Goal: Information Seeking & Learning: Check status

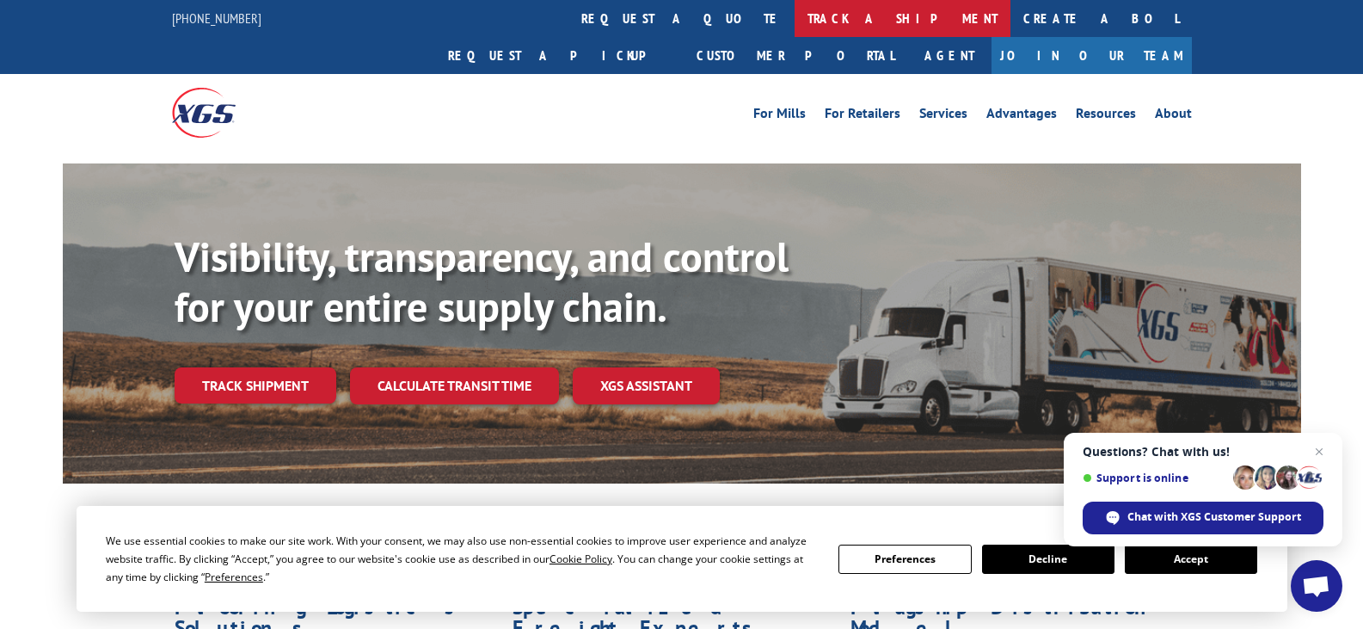
click at [795, 16] on link "track a shipment" at bounding box center [903, 18] width 216 height 37
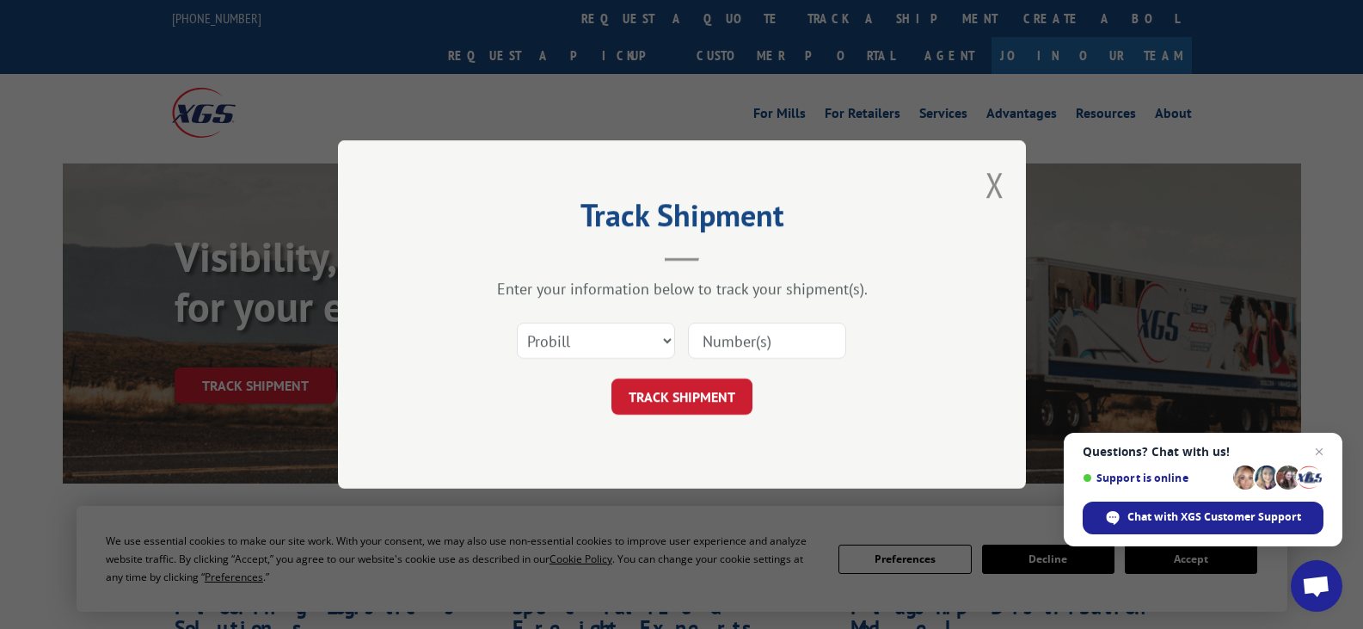
click at [786, 345] on input at bounding box center [767, 341] width 158 height 36
click at [821, 341] on input at bounding box center [767, 341] width 158 height 36
paste input "17672418"
type input "17672418"
click at [688, 398] on button "TRACK SHIPMENT" at bounding box center [682, 396] width 141 height 36
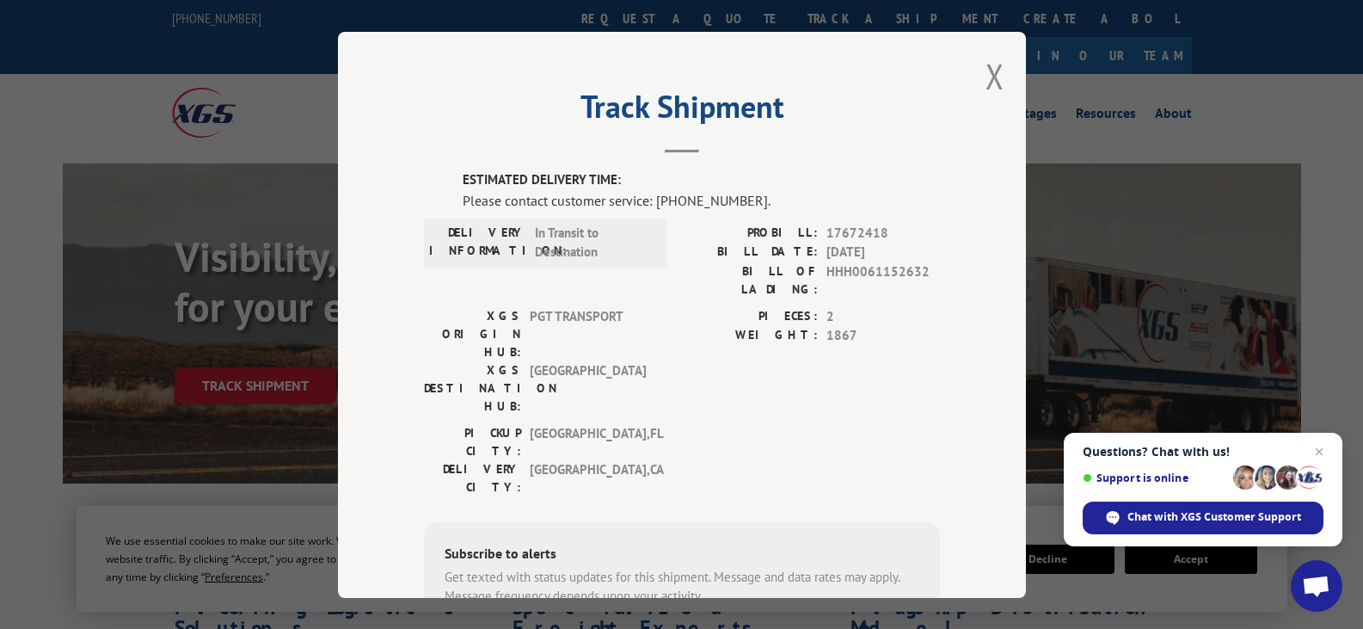
drag, startPoint x: 994, startPoint y: 80, endPoint x: 816, endPoint y: 261, distance: 254.3
click at [823, 259] on div "Track Shipment ESTIMATED DELIVERY TIME: Please contact customer service: [PHONE…" at bounding box center [682, 315] width 688 height 566
click at [986, 82] on button "Close modal" at bounding box center [995, 76] width 19 height 46
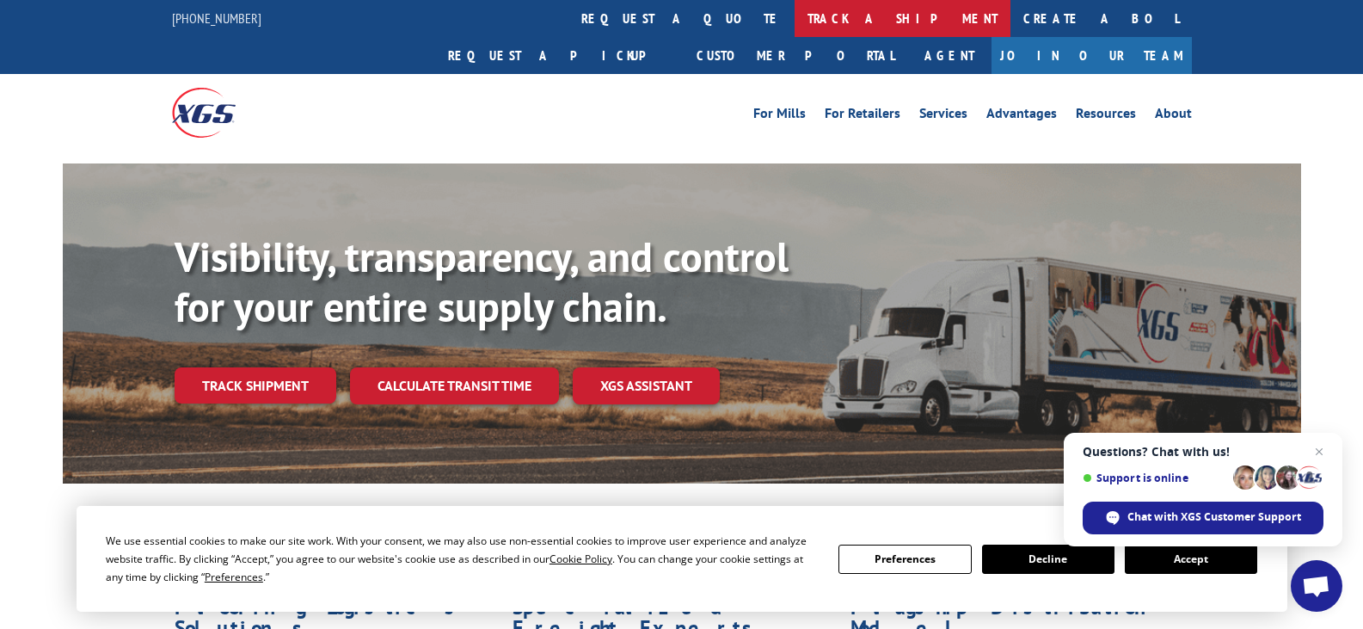
click at [795, 34] on link "track a shipment" at bounding box center [903, 18] width 216 height 37
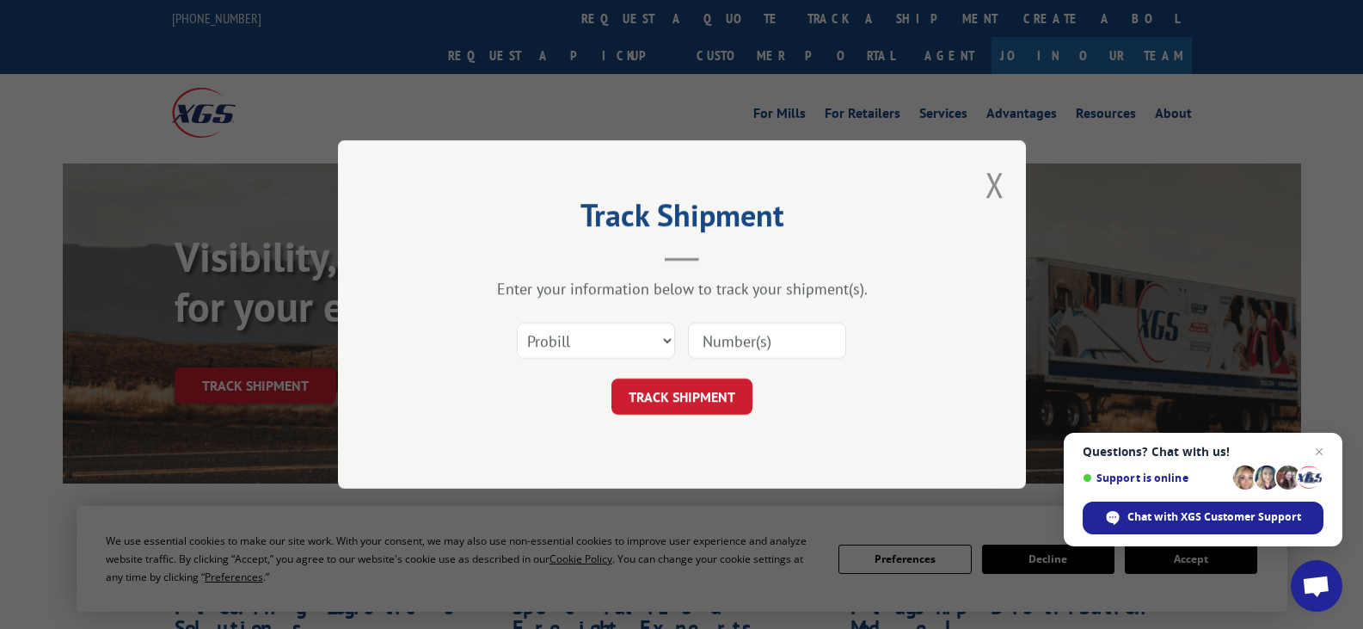
click at [774, 336] on input at bounding box center [767, 341] width 158 height 36
paste input "17672418"
type input "17672418"
click at [716, 400] on button "TRACK SHIPMENT" at bounding box center [682, 396] width 141 height 36
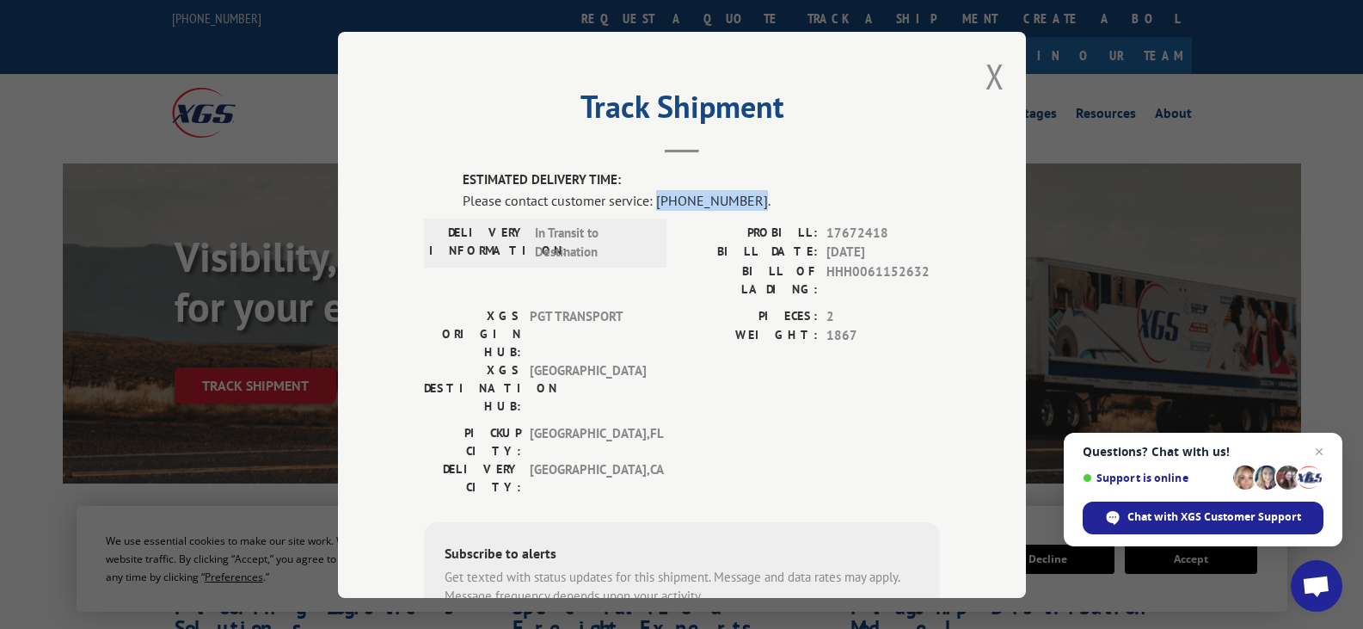
drag, startPoint x: 650, startPoint y: 202, endPoint x: 738, endPoint y: 201, distance: 87.7
click at [738, 201] on div "Please contact customer service: [PHONE_NUMBER]." at bounding box center [701, 199] width 477 height 21
click at [986, 81] on button "Close modal" at bounding box center [995, 76] width 19 height 46
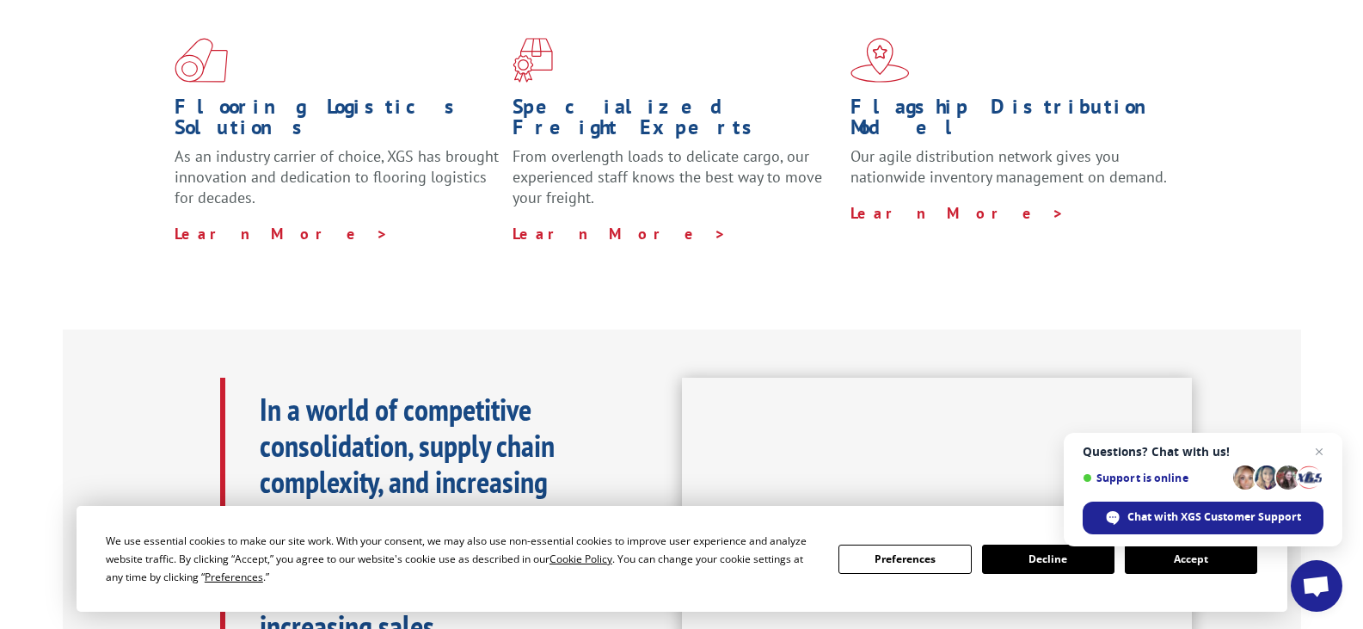
scroll to position [550, 0]
